Goal: Information Seeking & Learning: Learn about a topic

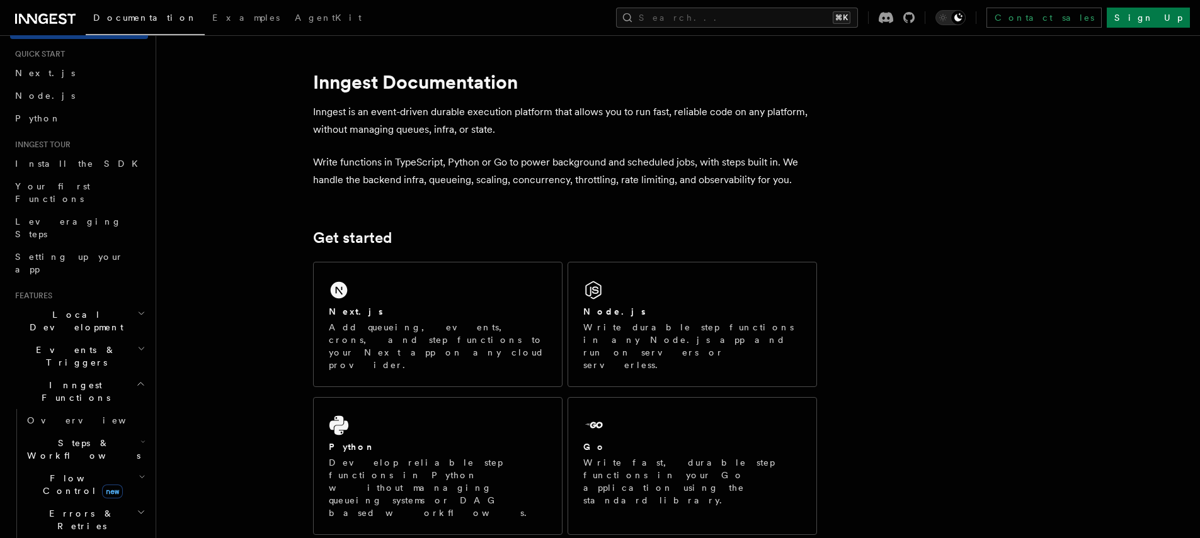
scroll to position [40, 0]
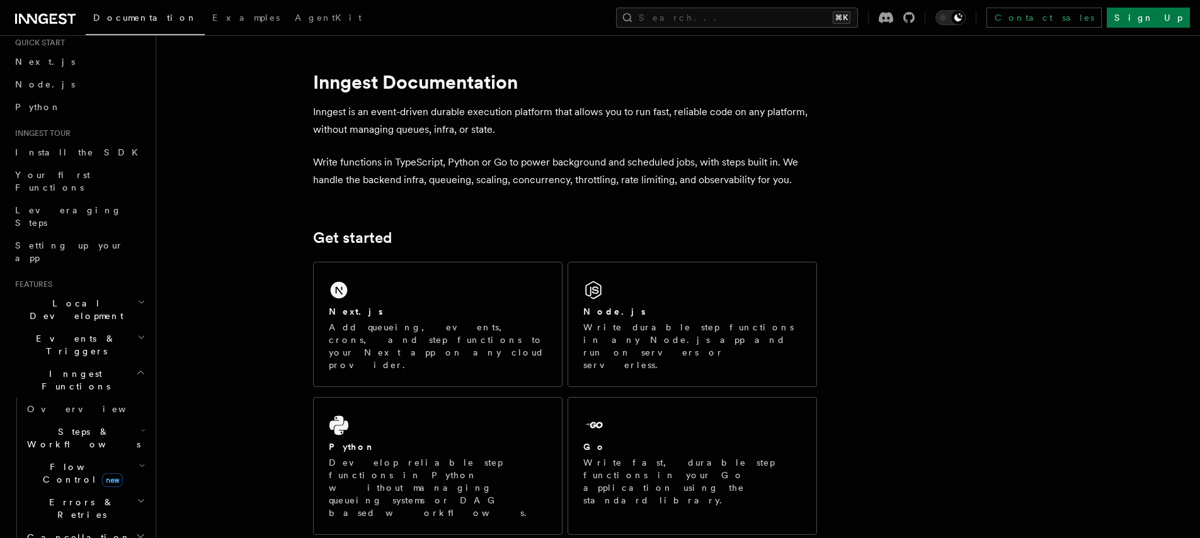
click at [105, 456] on h2 "Flow Control new" at bounding box center [85, 473] width 126 height 35
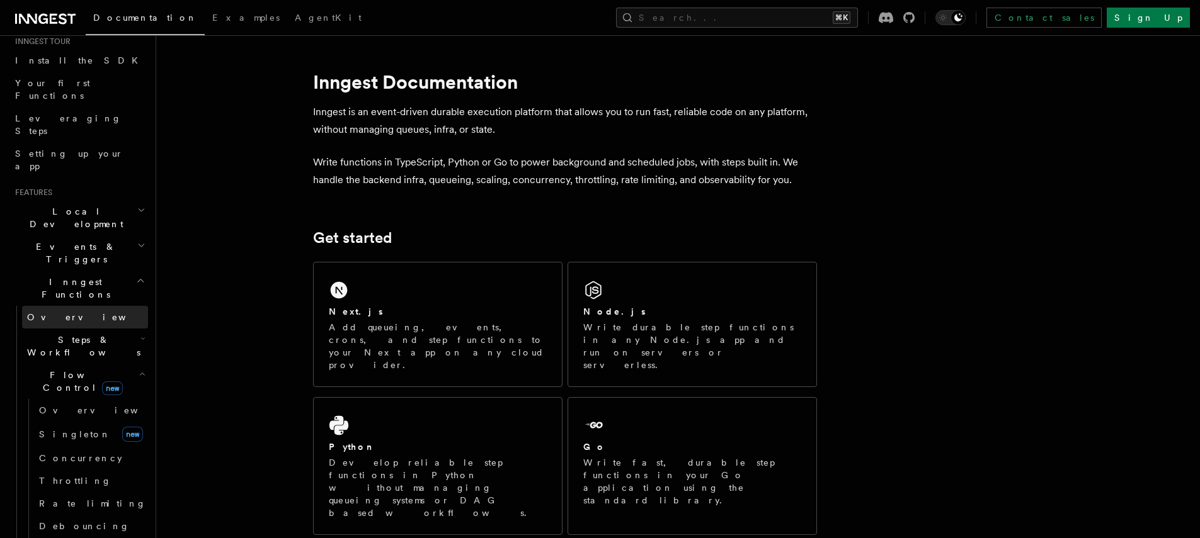
click at [88, 306] on link "Overview" at bounding box center [85, 317] width 126 height 23
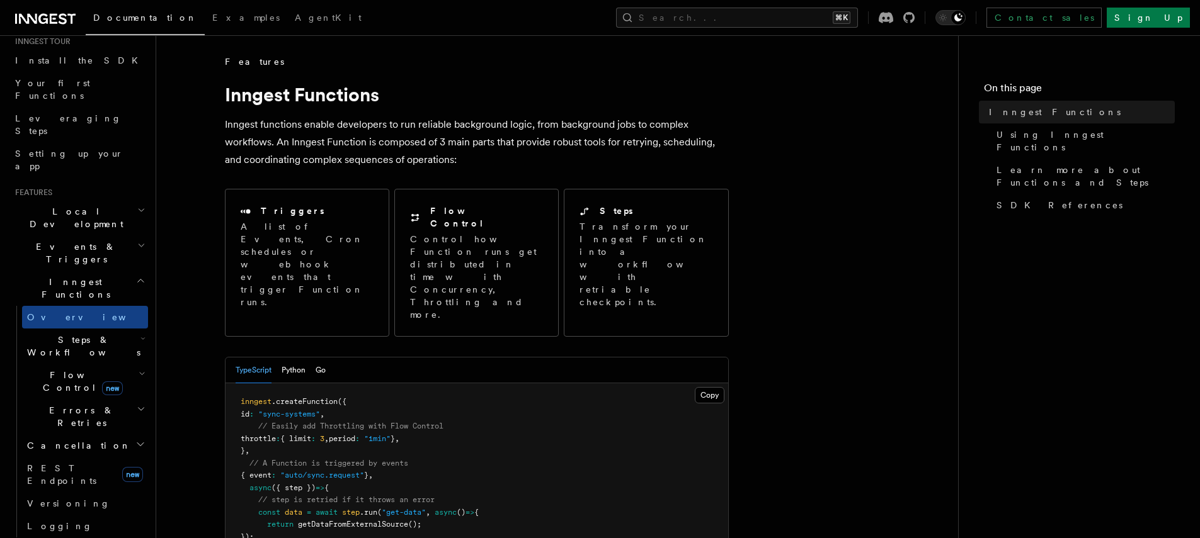
click at [88, 334] on span "Steps & Workflows" at bounding box center [81, 346] width 118 height 25
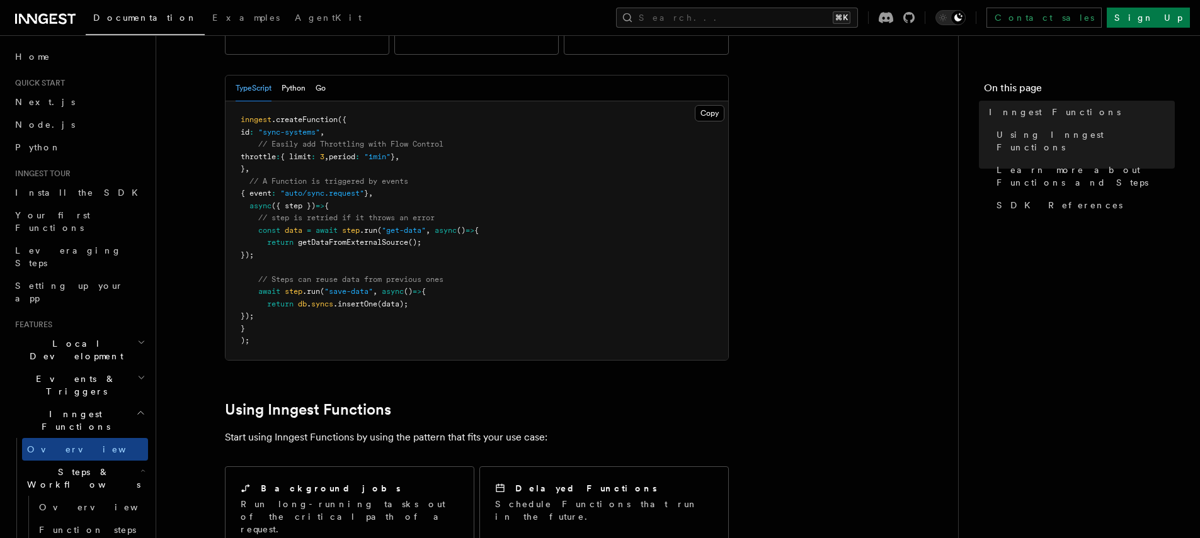
scroll to position [110, 0]
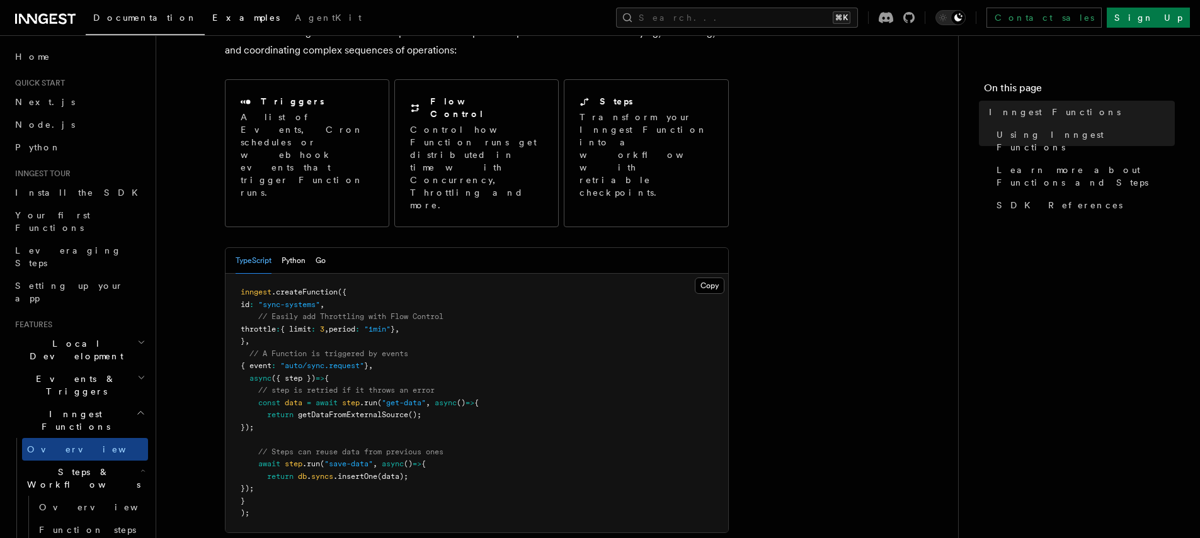
click at [212, 14] on span "Examples" at bounding box center [245, 18] width 67 height 10
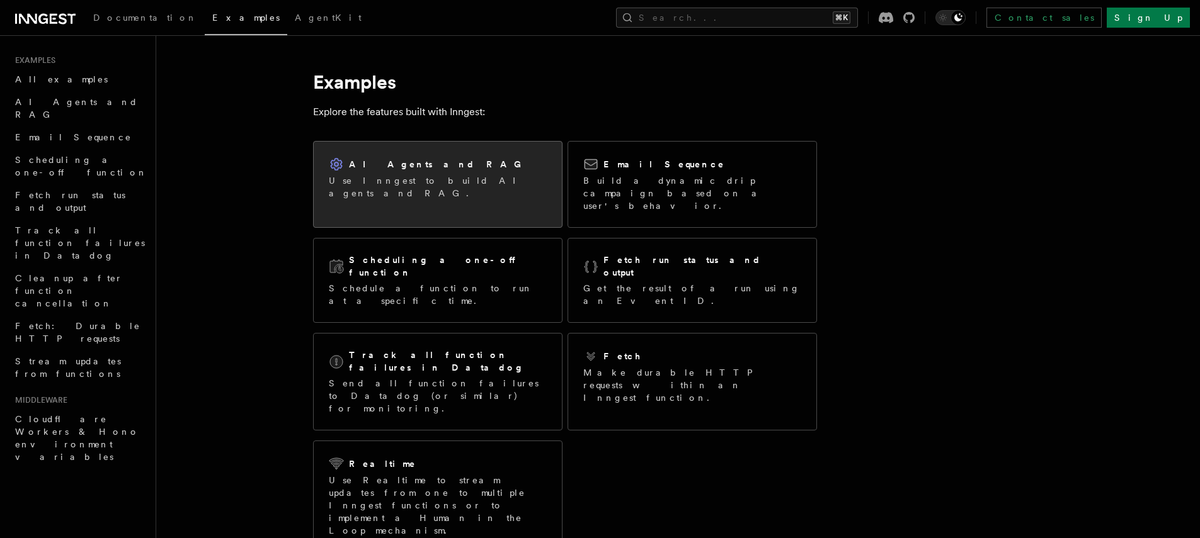
click at [402, 183] on p "Use Inngest to build AI agents and RAG." at bounding box center [438, 186] width 218 height 25
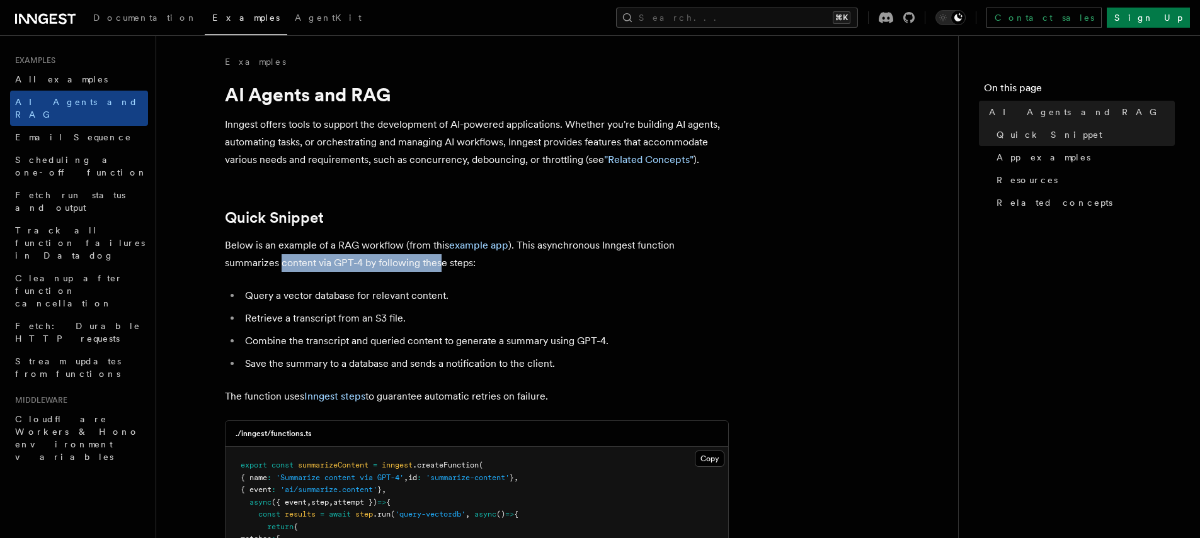
drag, startPoint x: 227, startPoint y: 262, endPoint x: 356, endPoint y: 288, distance: 132.3
click at [385, 270] on p "Below is an example of a RAG workflow (from this example app ). This asynchrono…" at bounding box center [477, 254] width 504 height 35
drag, startPoint x: 270, startPoint y: 295, endPoint x: 256, endPoint y: 296, distance: 13.2
click at [258, 296] on li "Query a vector database for relevant content." at bounding box center [484, 296] width 487 height 18
drag, startPoint x: 255, startPoint y: 296, endPoint x: 344, endPoint y: 294, distance: 89.4
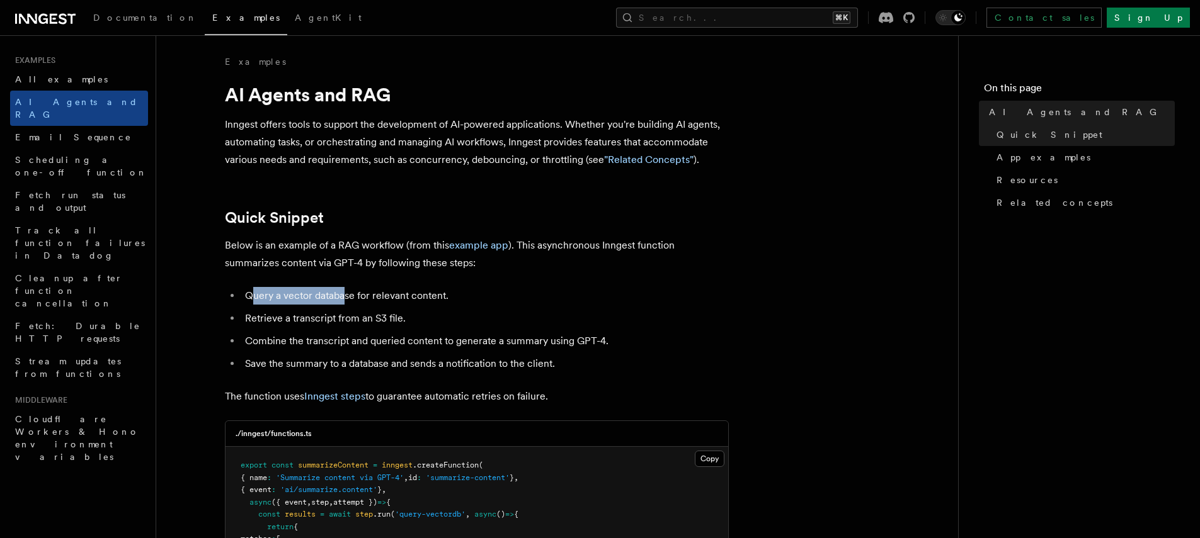
click at [344, 294] on li "Query a vector database for relevant content." at bounding box center [484, 296] width 487 height 18
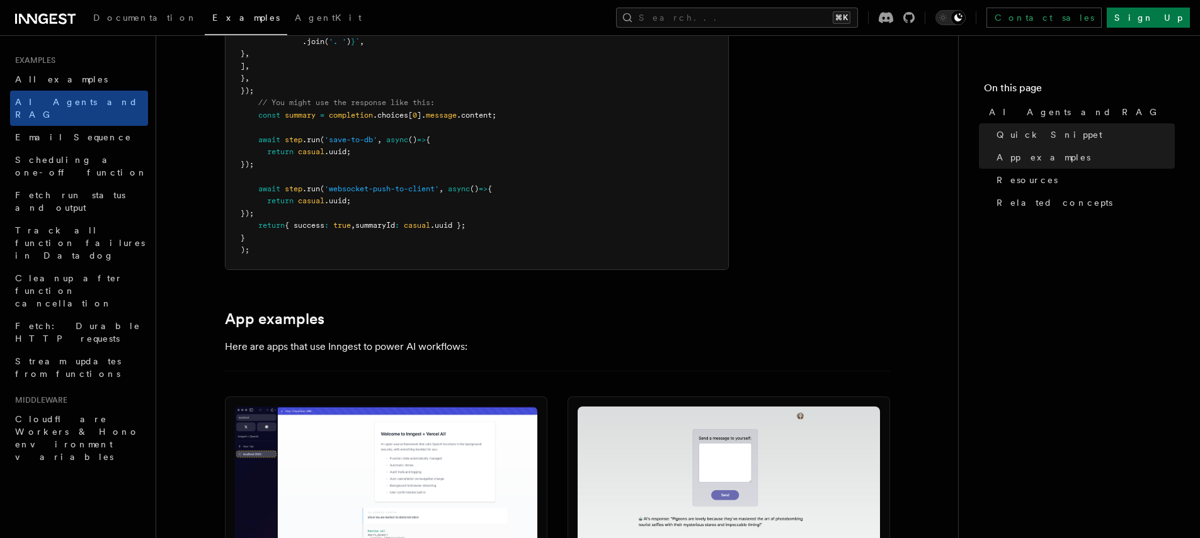
scroll to position [1235, 0]
